Goal: Transaction & Acquisition: Purchase product/service

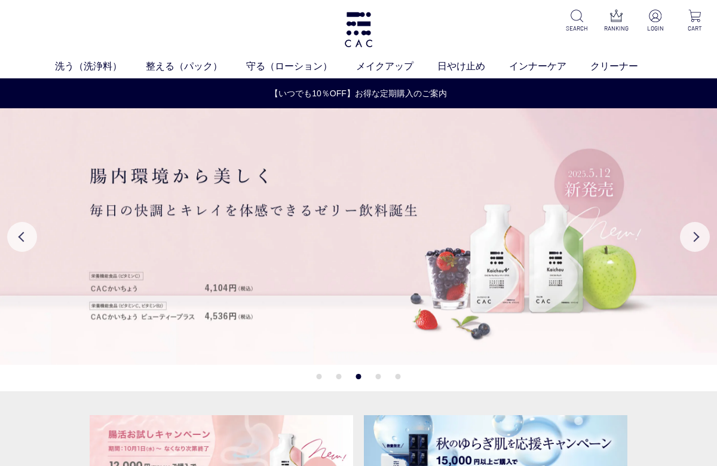
click at [683, 242] on button "Next" at bounding box center [695, 237] width 30 height 30
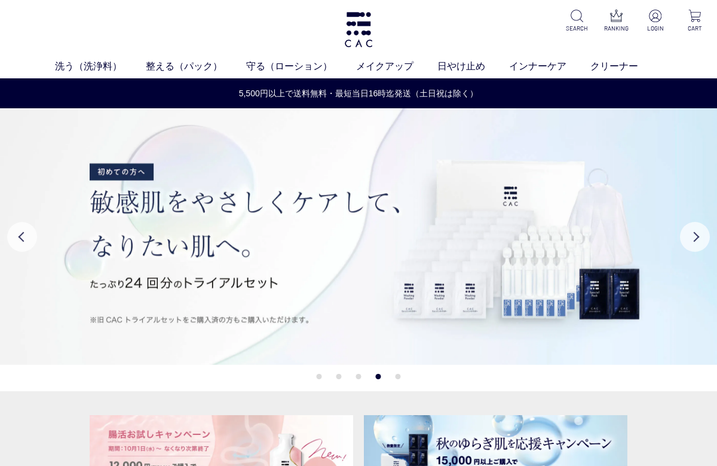
click at [695, 236] on button "Next" at bounding box center [695, 237] width 30 height 30
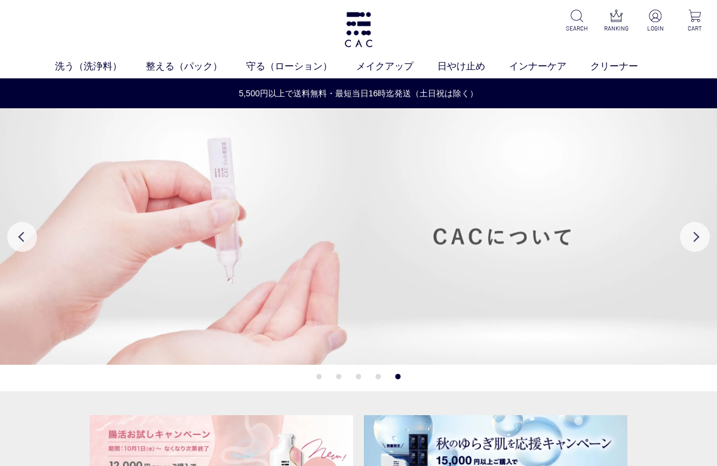
click at [703, 229] on button "Next" at bounding box center [695, 237] width 30 height 30
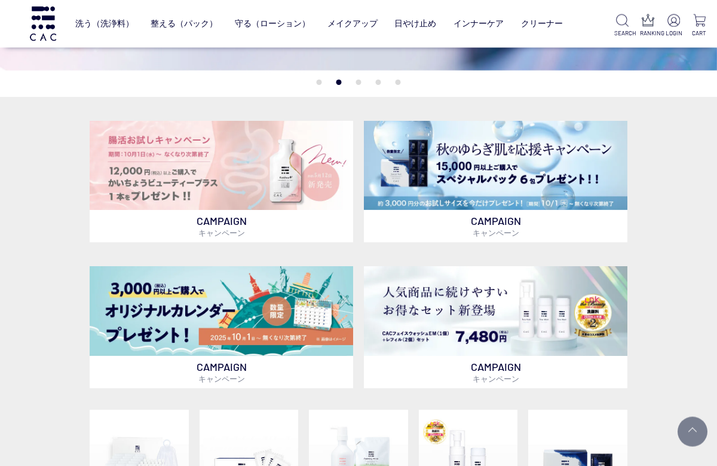
scroll to position [216, 0]
click at [570, 171] on img at bounding box center [496, 166] width 264 height 90
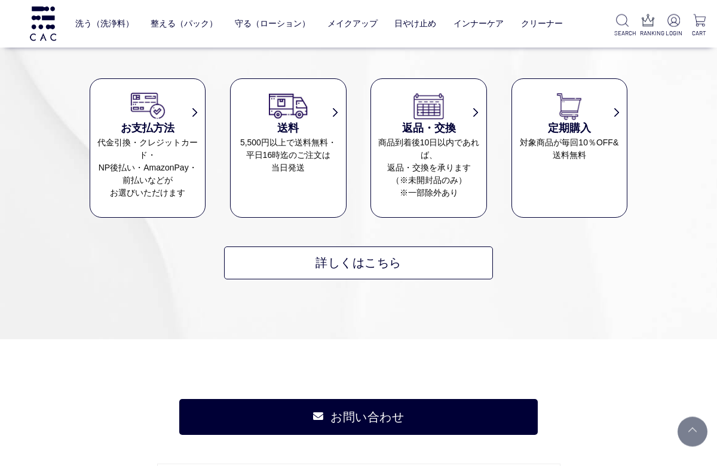
scroll to position [3405, 0]
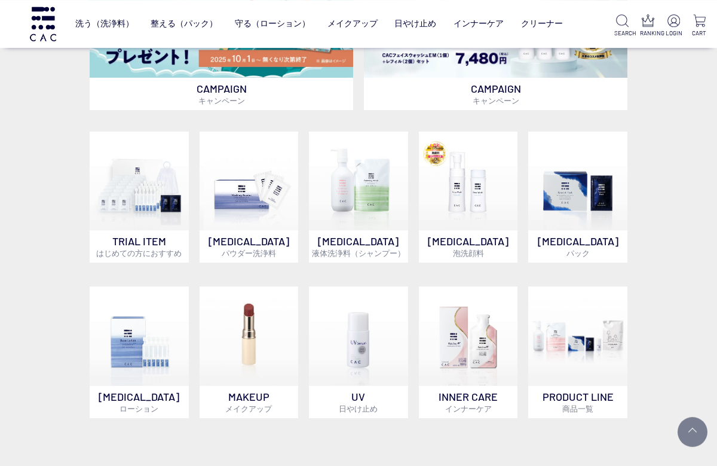
scroll to position [494, 0]
click at [158, 207] on img at bounding box center [139, 180] width 99 height 99
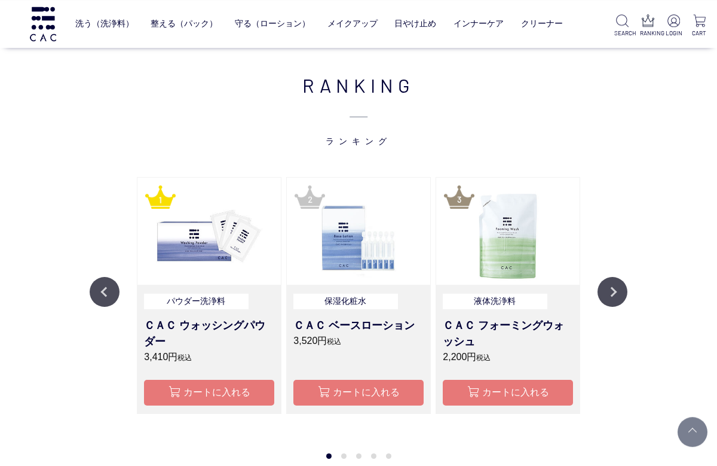
scroll to position [972, 0]
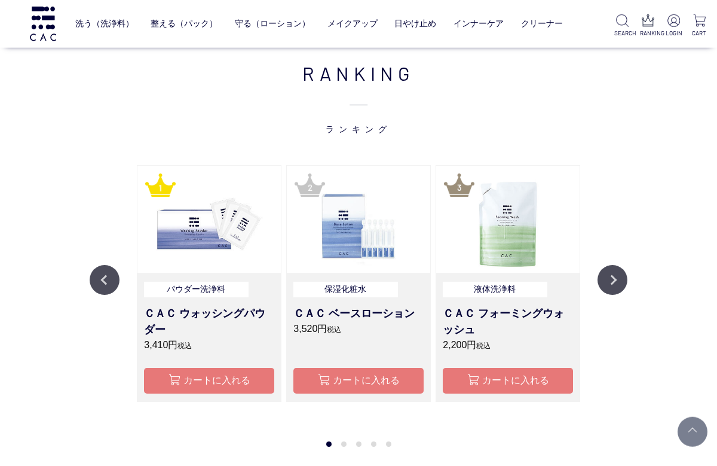
click at [605, 277] on button "Next" at bounding box center [613, 280] width 30 height 30
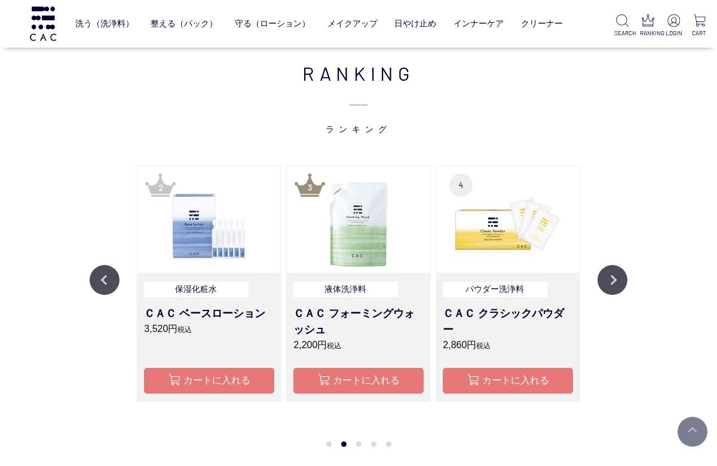
click at [610, 272] on button "Next" at bounding box center [613, 280] width 30 height 30
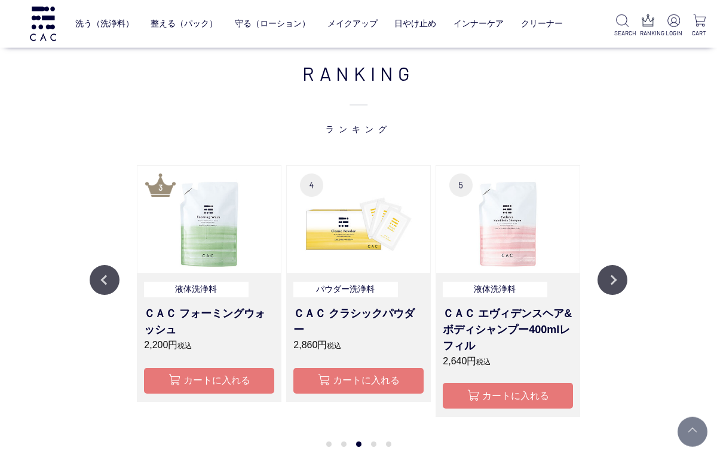
click at [610, 275] on button "Next" at bounding box center [613, 280] width 30 height 30
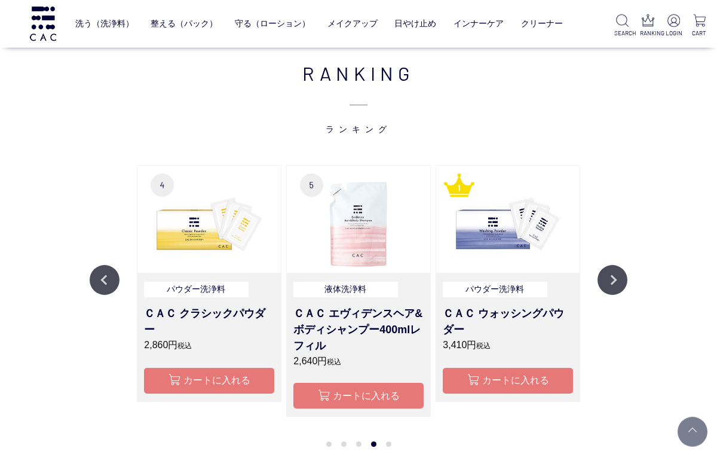
click at [610, 279] on button "Next" at bounding box center [613, 280] width 30 height 30
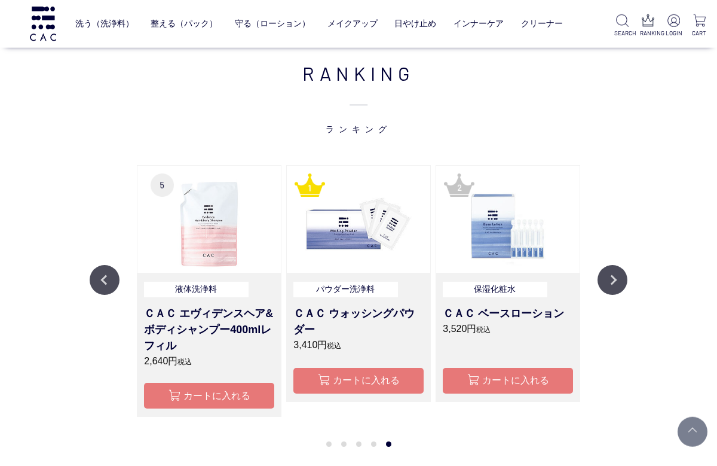
click at [614, 284] on button "Next" at bounding box center [613, 280] width 30 height 30
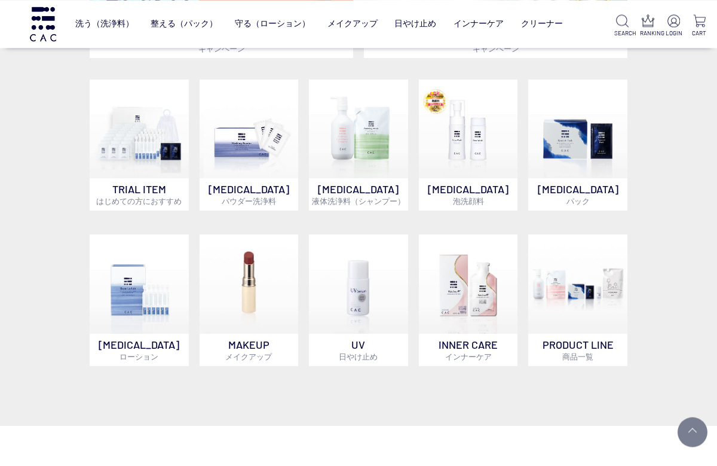
scroll to position [546, 0]
click at [601, 172] on img at bounding box center [577, 128] width 99 height 99
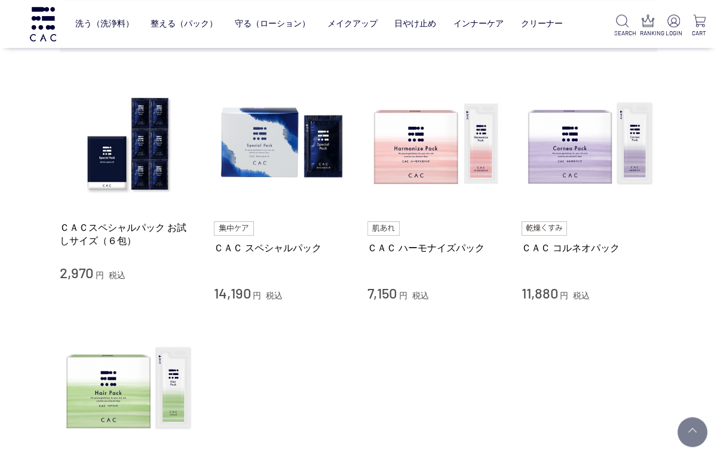
scroll to position [238, 0]
click at [579, 166] on img at bounding box center [590, 144] width 136 height 136
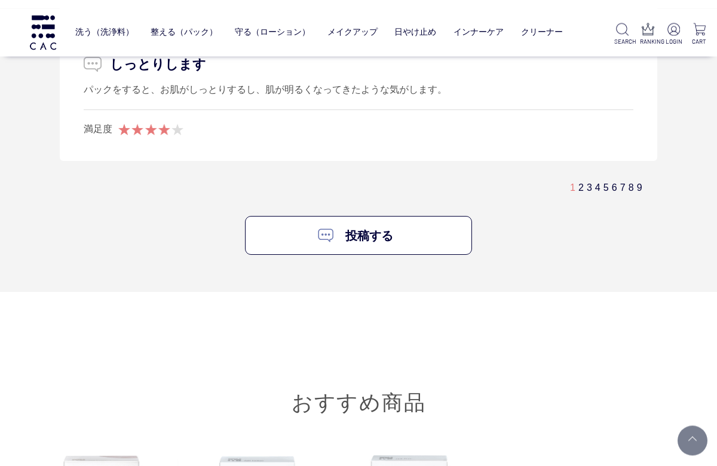
scroll to position [7114, 0]
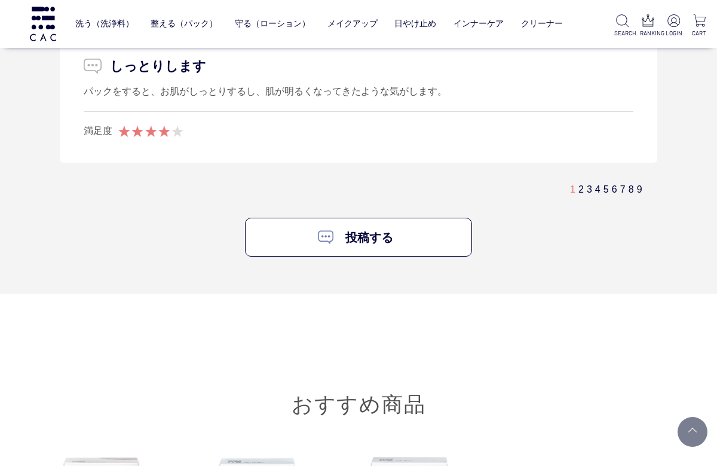
click at [678, 18] on img at bounding box center [673, 20] width 13 height 13
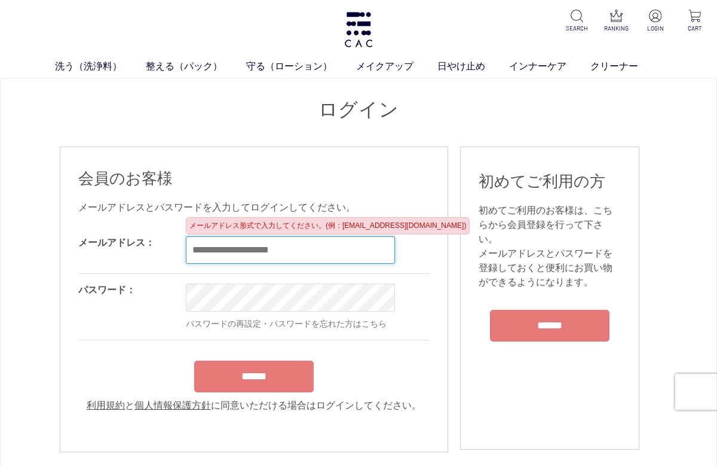
type input "**********"
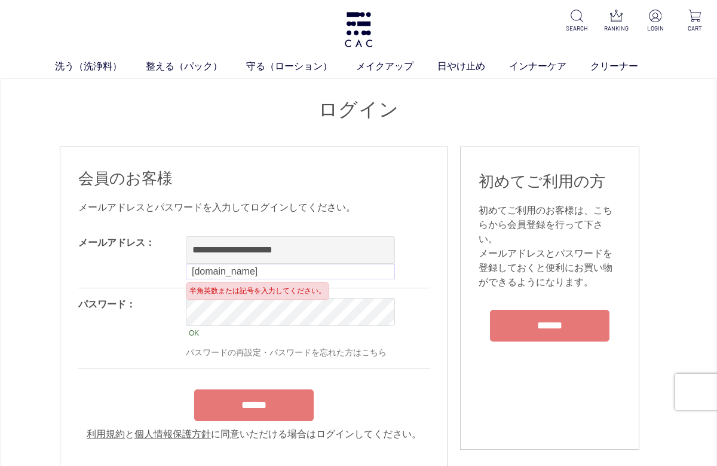
click at [254, 411] on input "******" at bounding box center [254, 405] width 120 height 32
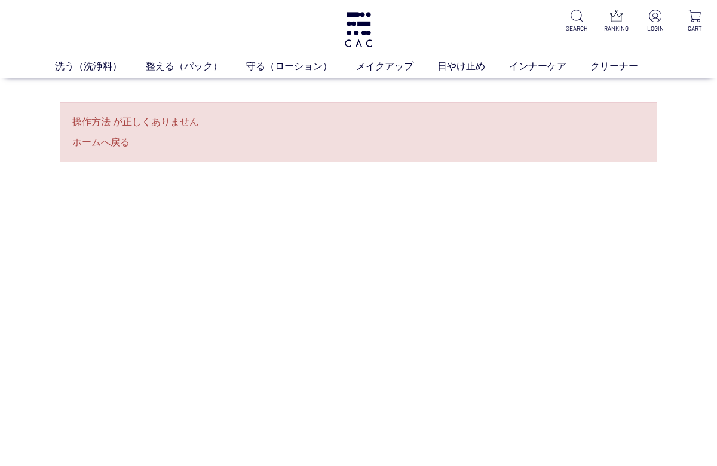
click at [107, 140] on link "ホームへ戻る" at bounding box center [358, 142] width 572 height 14
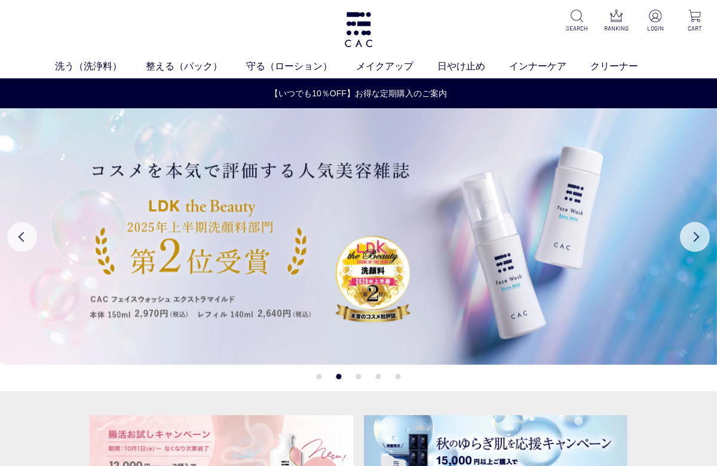
click at [659, 20] on img at bounding box center [655, 16] width 13 height 13
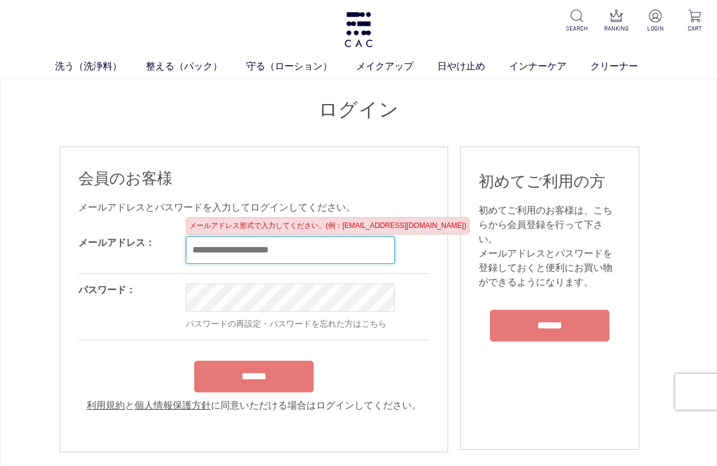
type input "**********"
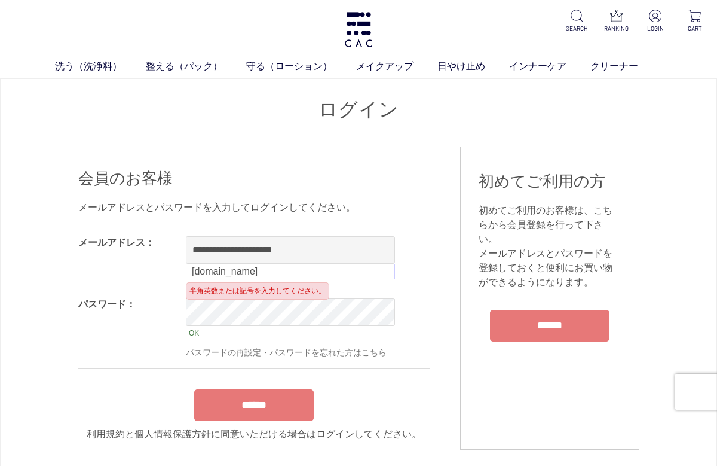
click at [439, 309] on div "**********" at bounding box center [254, 313] width 388 height 335
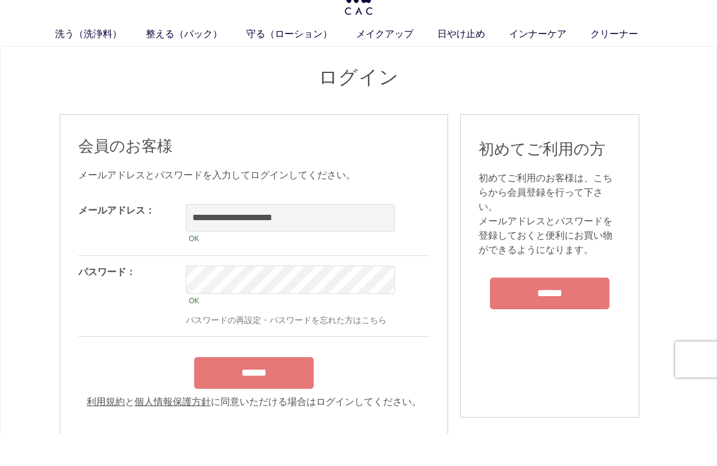
scroll to position [33, 0]
click at [263, 373] on input "******" at bounding box center [254, 372] width 120 height 32
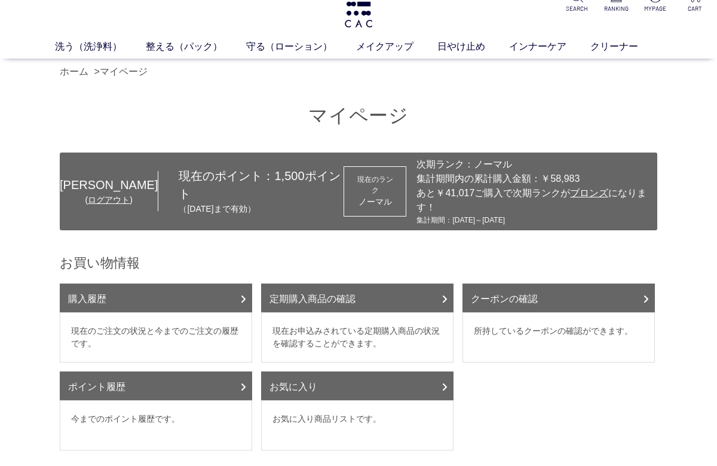
click at [221, 302] on link "購入履歴" at bounding box center [156, 297] width 192 height 29
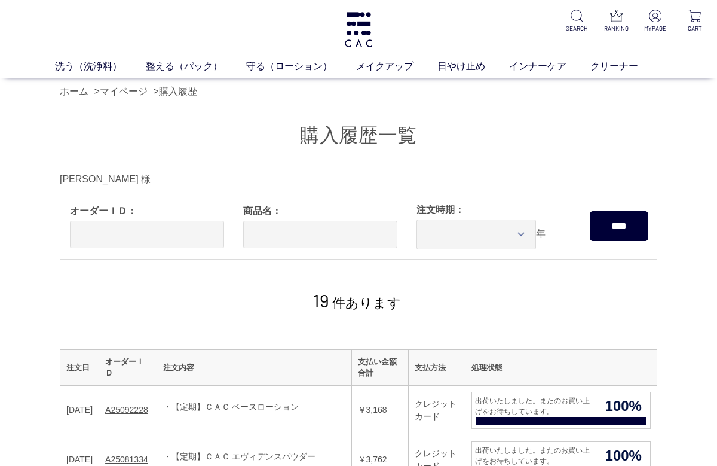
click at [199, 72] on link "整える（パック）" at bounding box center [196, 66] width 100 height 14
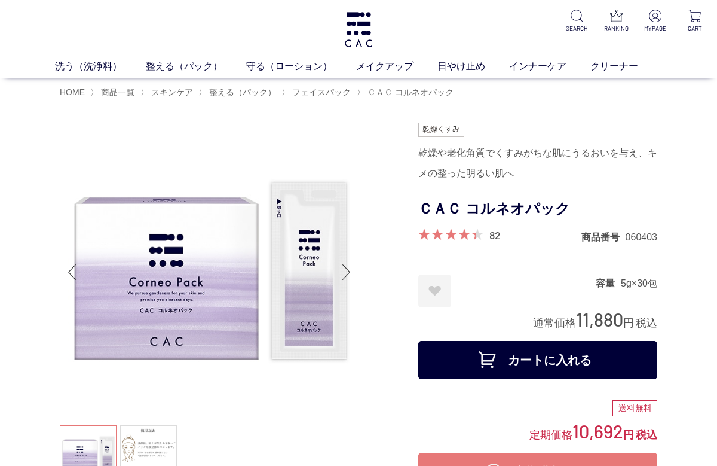
scroll to position [1, 0]
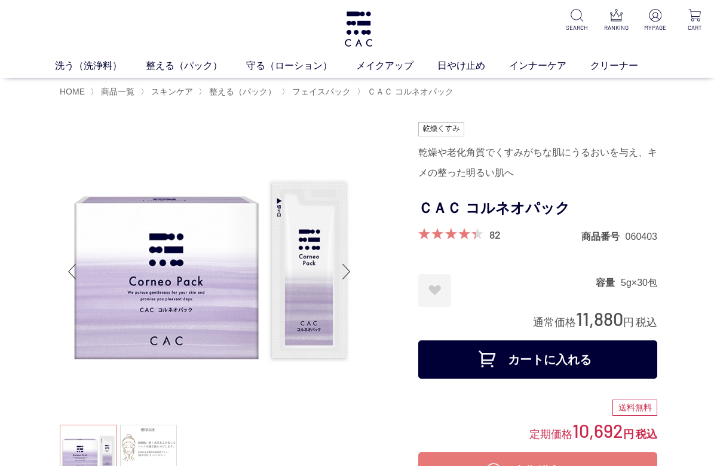
click at [571, 357] on button "カートに入れる" at bounding box center [537, 359] width 239 height 38
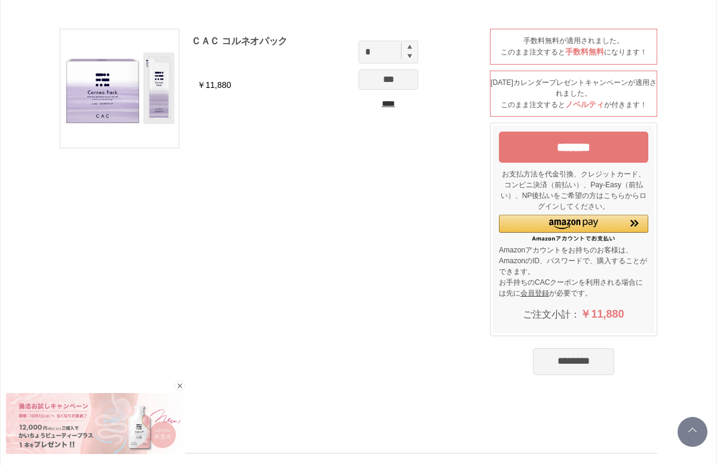
scroll to position [63, 0]
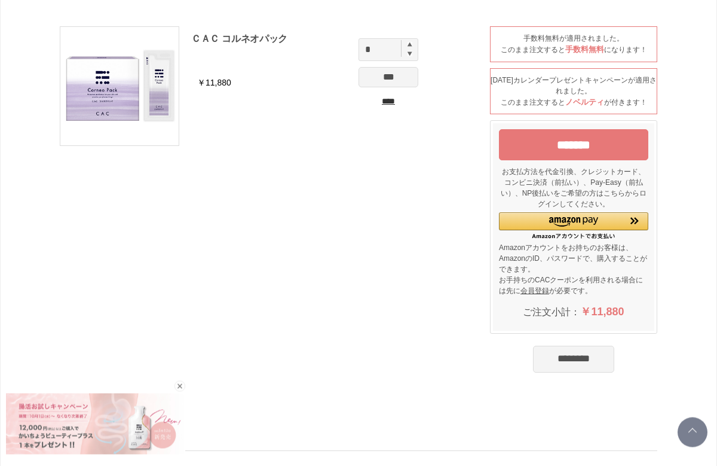
click at [630, 146] on input "*******" at bounding box center [573, 144] width 149 height 31
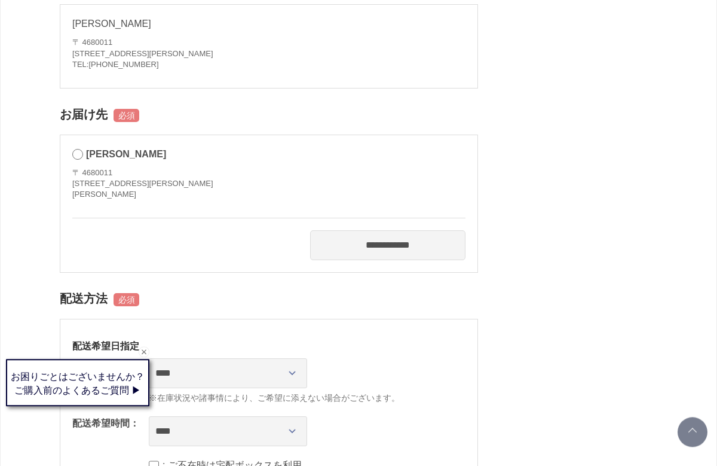
scroll to position [287, 0]
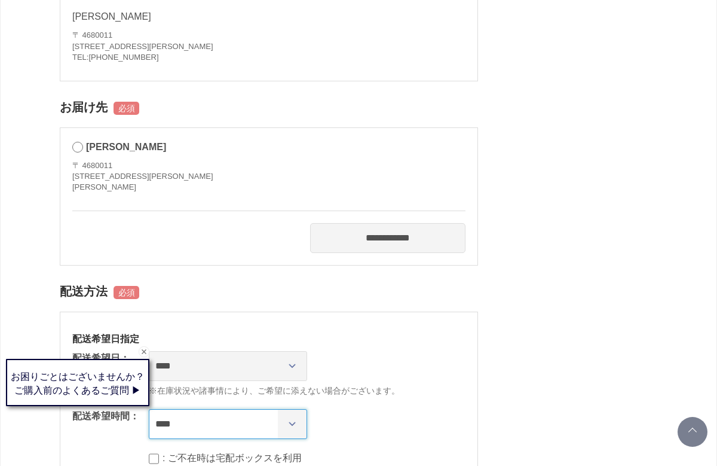
click at [281, 432] on select "**** *** ****** ****** ****** ******" at bounding box center [228, 424] width 158 height 30
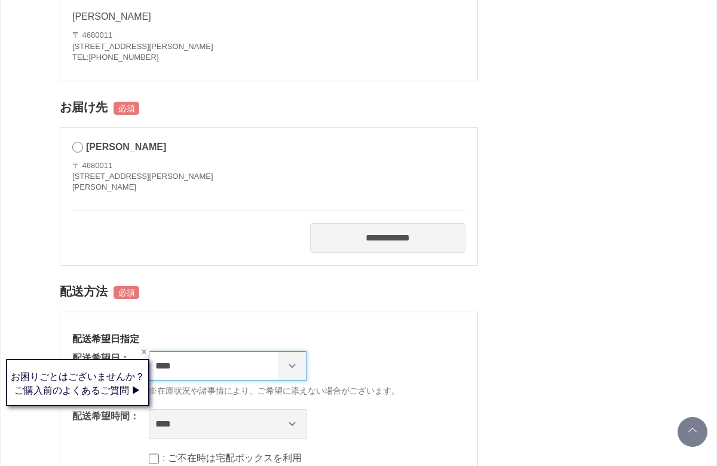
click at [287, 368] on select "**********" at bounding box center [228, 366] width 158 height 30
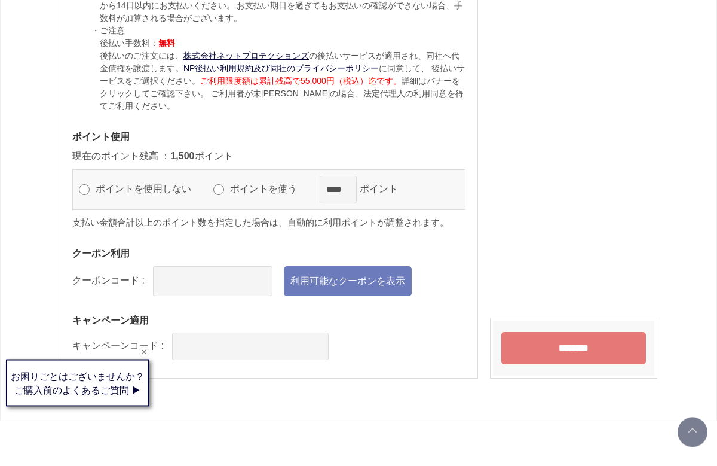
scroll to position [1126, 0]
click at [365, 296] on link "利用可能なクーポンを表示" at bounding box center [348, 281] width 128 height 30
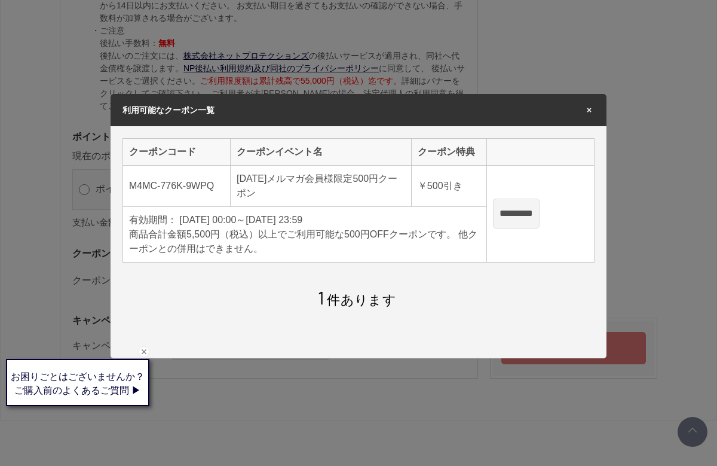
scroll to position [0, 0]
click at [540, 228] on input "*********" at bounding box center [516, 213] width 47 height 30
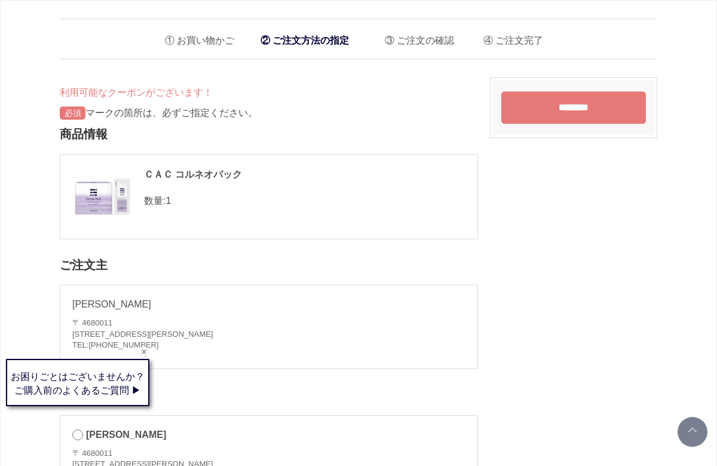
type input "**********"
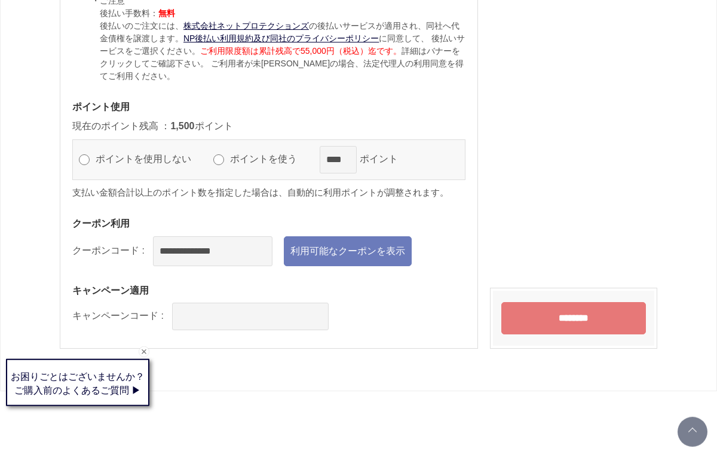
scroll to position [1156, 0]
click at [616, 323] on input "********" at bounding box center [573, 317] width 145 height 32
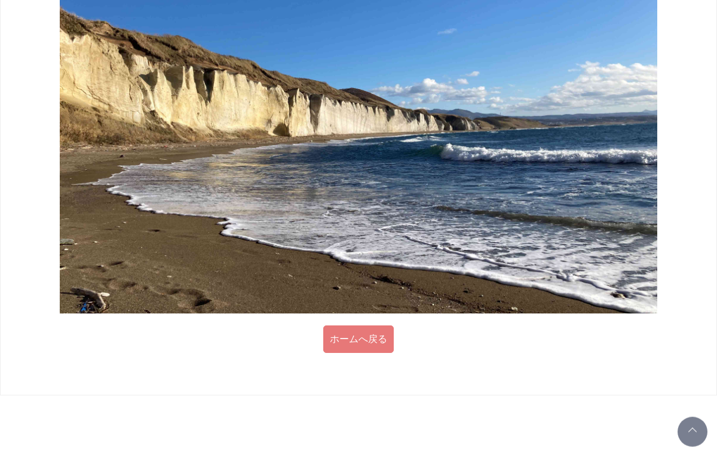
scroll to position [703, 0]
click at [375, 342] on link "ホームへ戻る" at bounding box center [358, 338] width 71 height 27
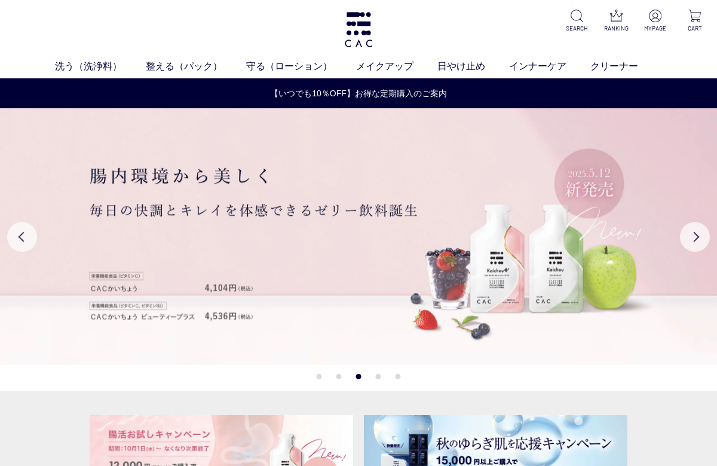
click at [654, 21] on img at bounding box center [655, 16] width 13 height 13
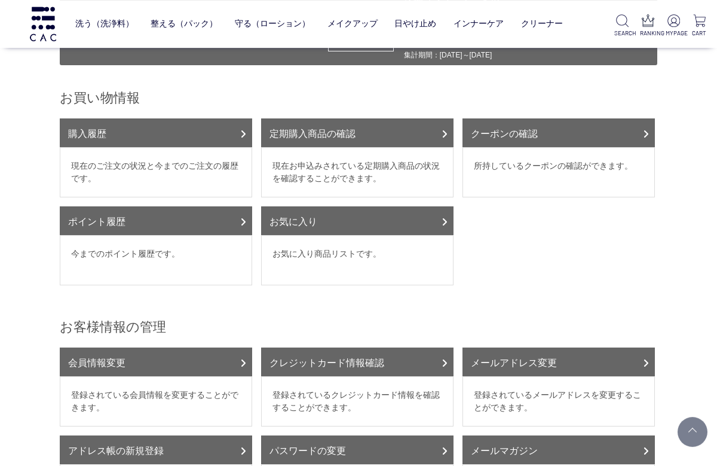
scroll to position [81, 0]
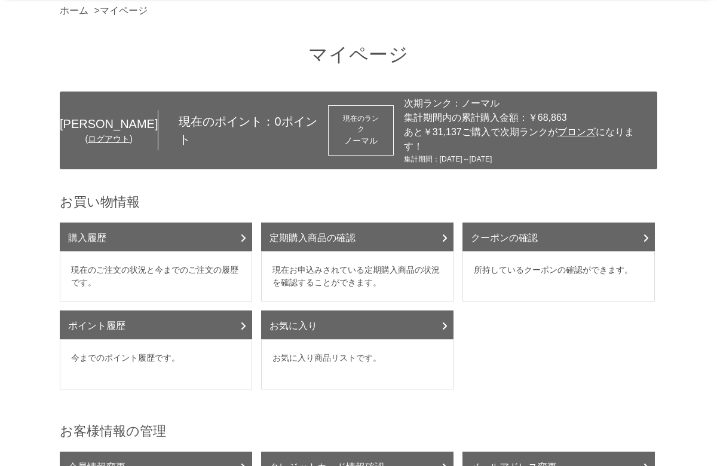
click at [412, 223] on link "定期購入商品の確認" at bounding box center [357, 236] width 192 height 29
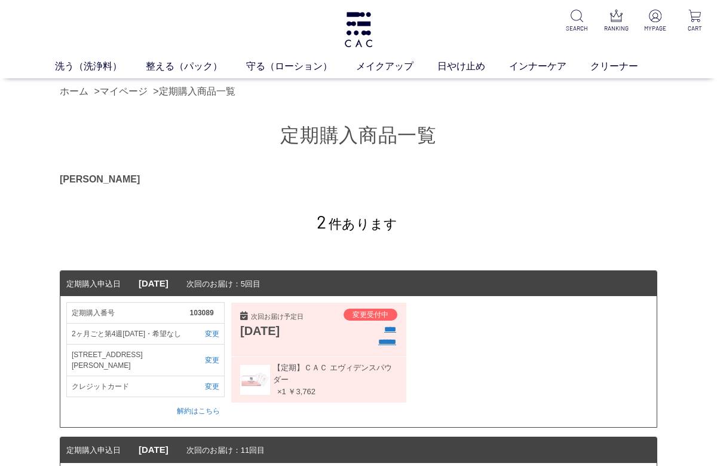
click at [289, 92] on link "保湿化粧水" at bounding box center [282, 89] width 42 height 10
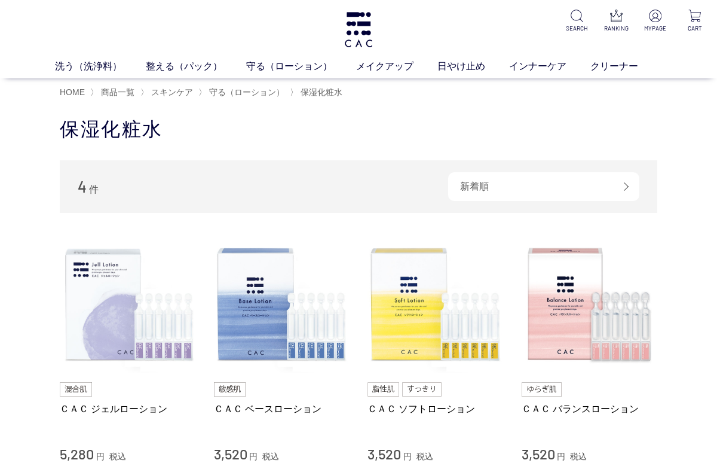
click at [409, 93] on link "美容液" at bounding box center [398, 89] width 25 height 10
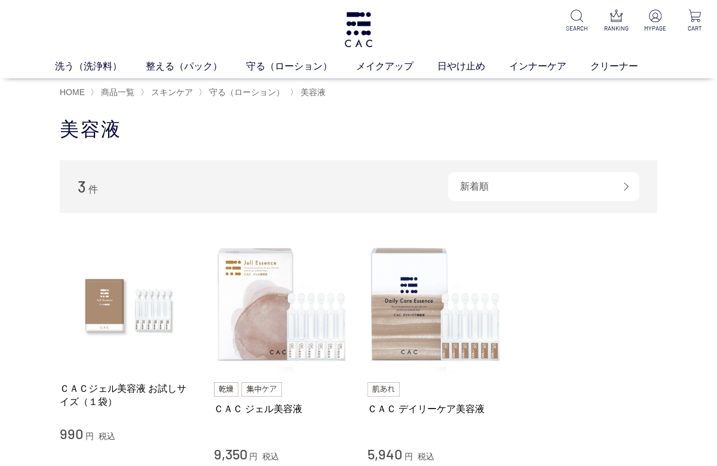
click at [321, 93] on span "美容液" at bounding box center [313, 92] width 25 height 10
click at [264, 92] on span "守る（ローション）" at bounding box center [246, 92] width 75 height 10
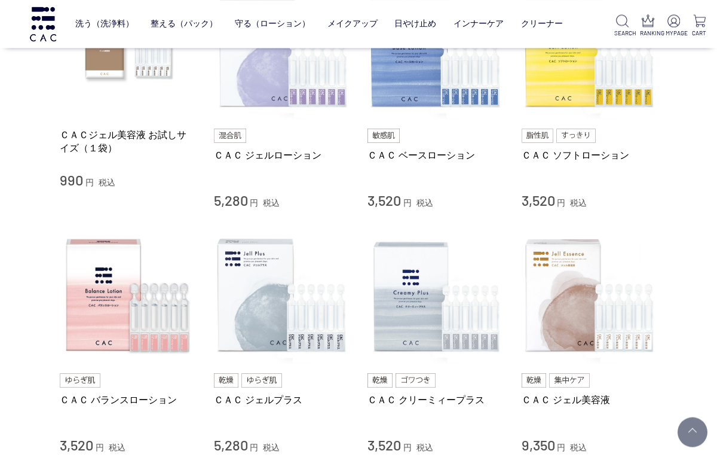
scroll to position [310, 0]
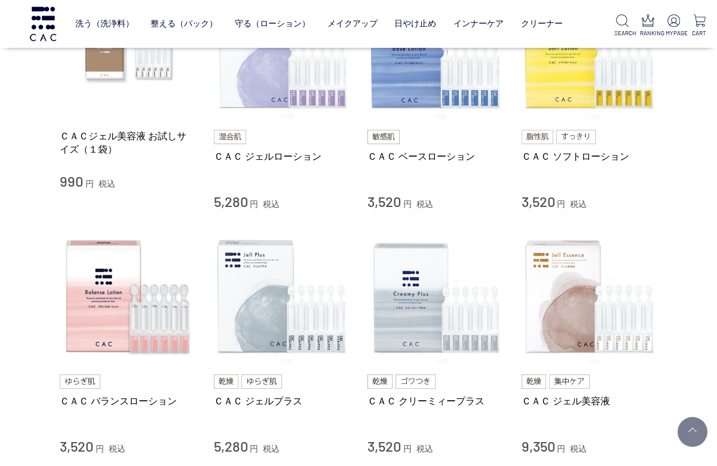
click at [280, 314] on img at bounding box center [282, 297] width 136 height 136
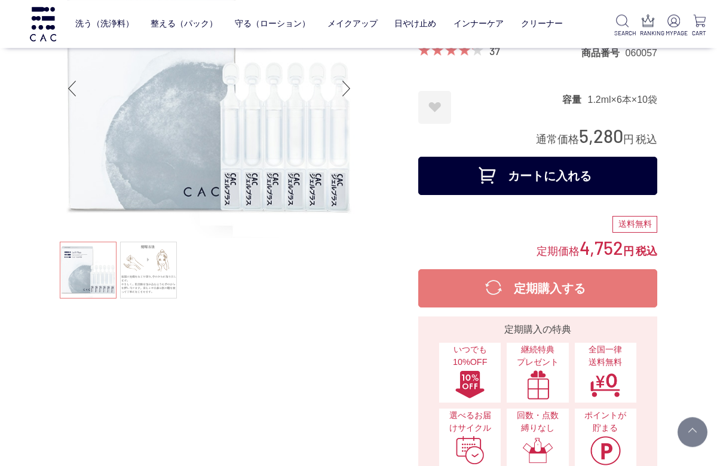
scroll to position [105, 0]
click at [156, 262] on link at bounding box center [148, 269] width 57 height 57
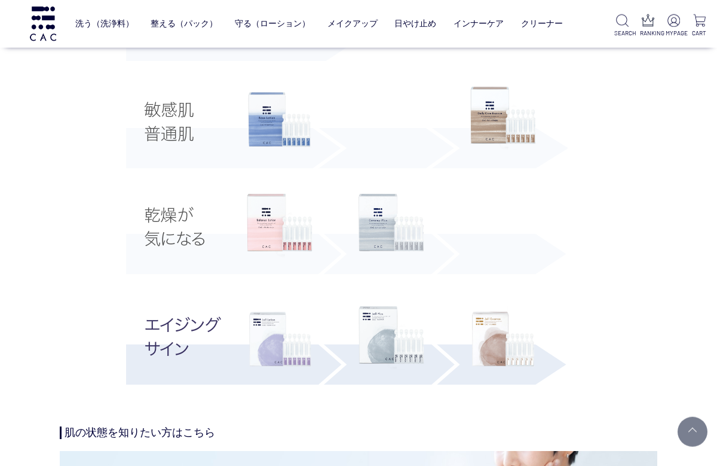
scroll to position [2313, 0]
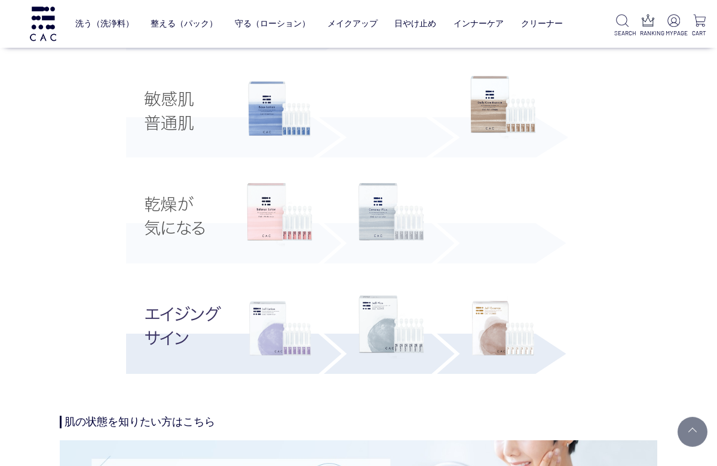
click at [396, 213] on img at bounding box center [392, 214] width 66 height 63
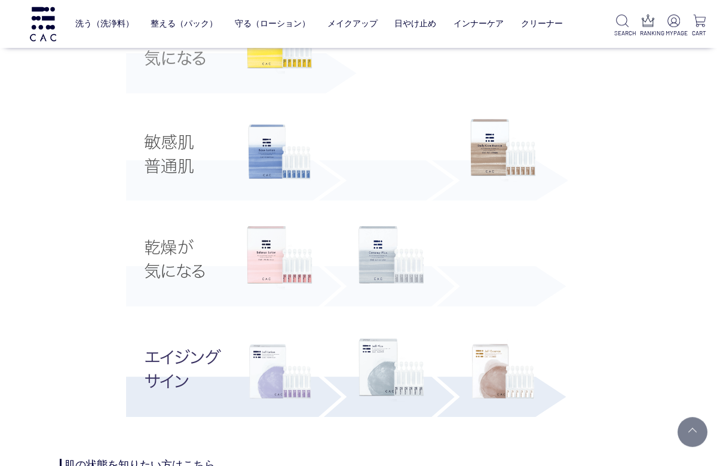
scroll to position [2270, 0]
click at [385, 365] on img at bounding box center [392, 369] width 66 height 63
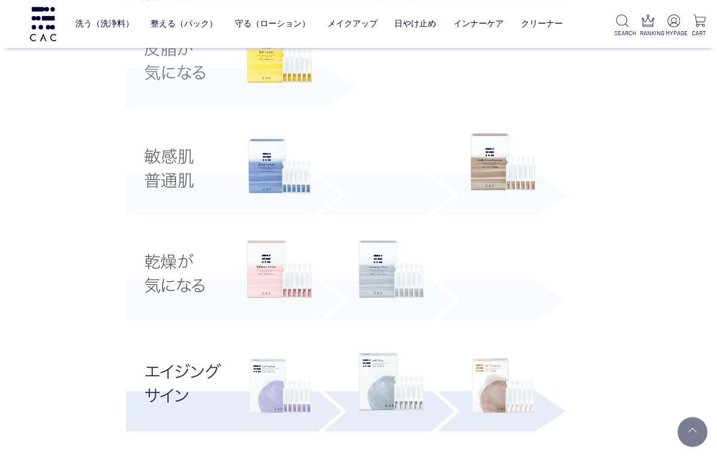
scroll to position [2273, 0]
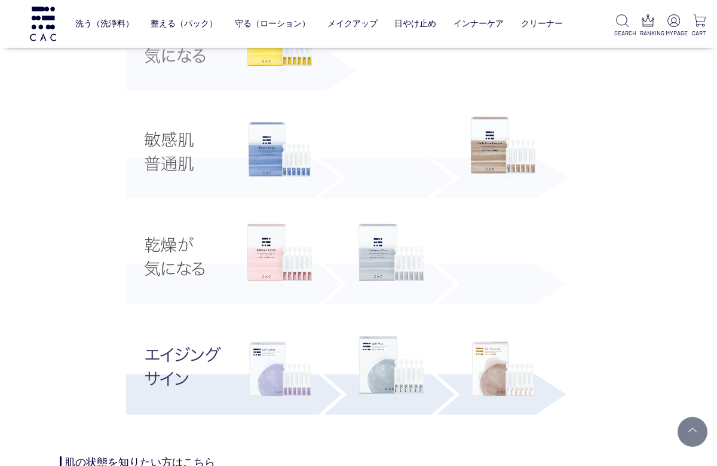
click at [527, 373] on img at bounding box center [503, 369] width 66 height 66
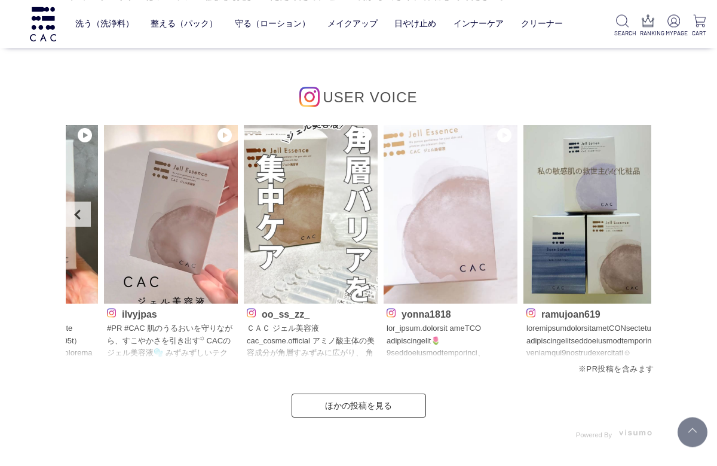
scroll to position [6238, 0]
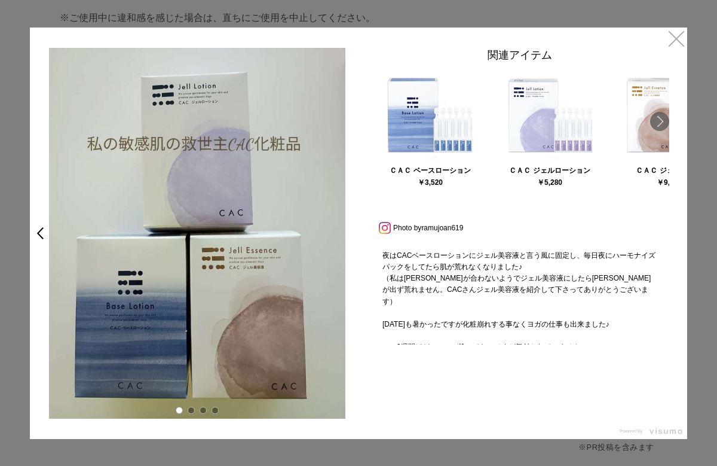
scroll to position [127, 0]
click at [682, 41] on link "×" at bounding box center [677, 38] width 22 height 22
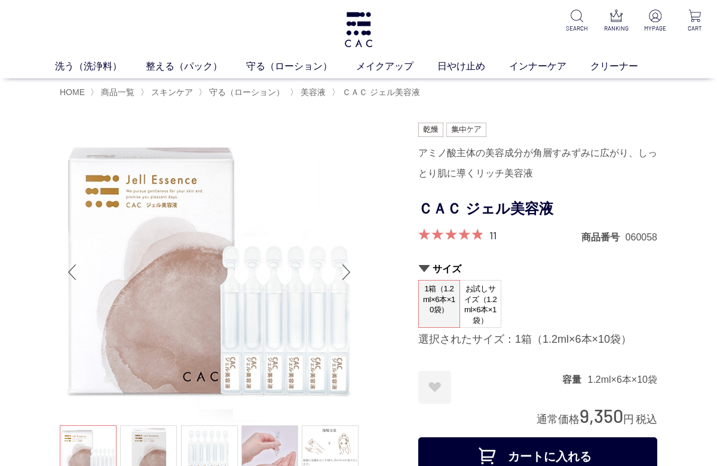
click at [270, 95] on span "守る（ローション）" at bounding box center [246, 92] width 75 height 10
